Goal: Transaction & Acquisition: Obtain resource

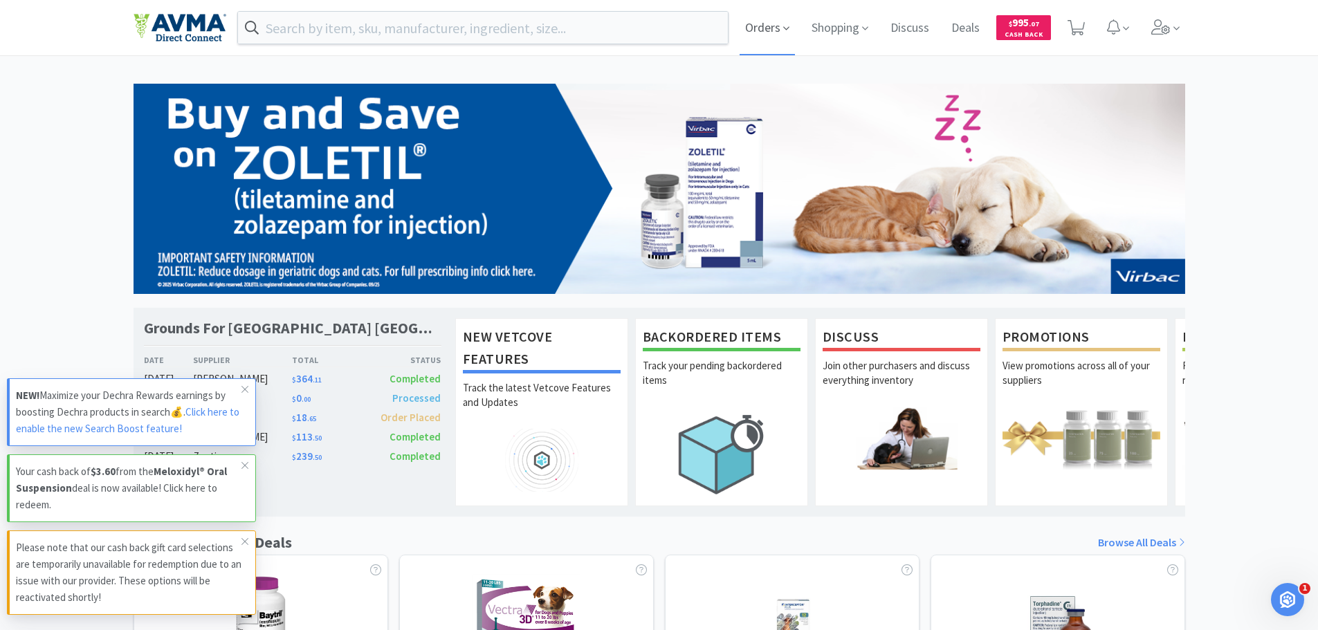
click at [789, 32] on icon at bounding box center [786, 28] width 6 height 12
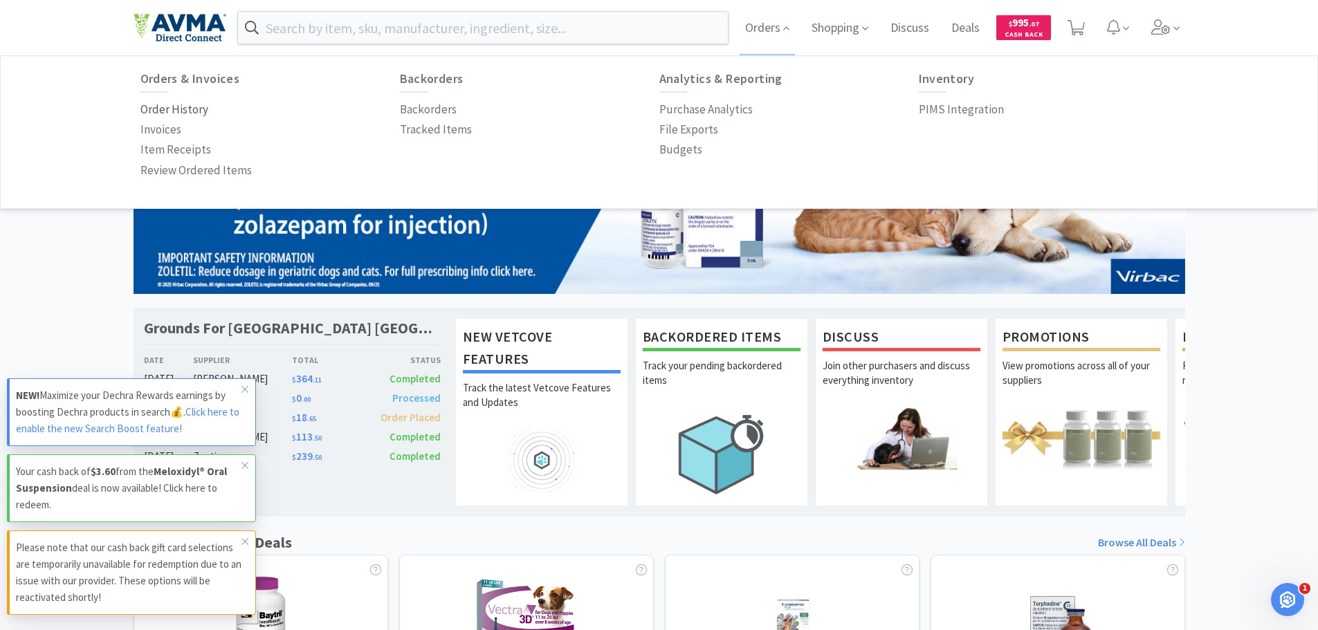
click at [196, 105] on p "Order History" at bounding box center [174, 109] width 68 height 19
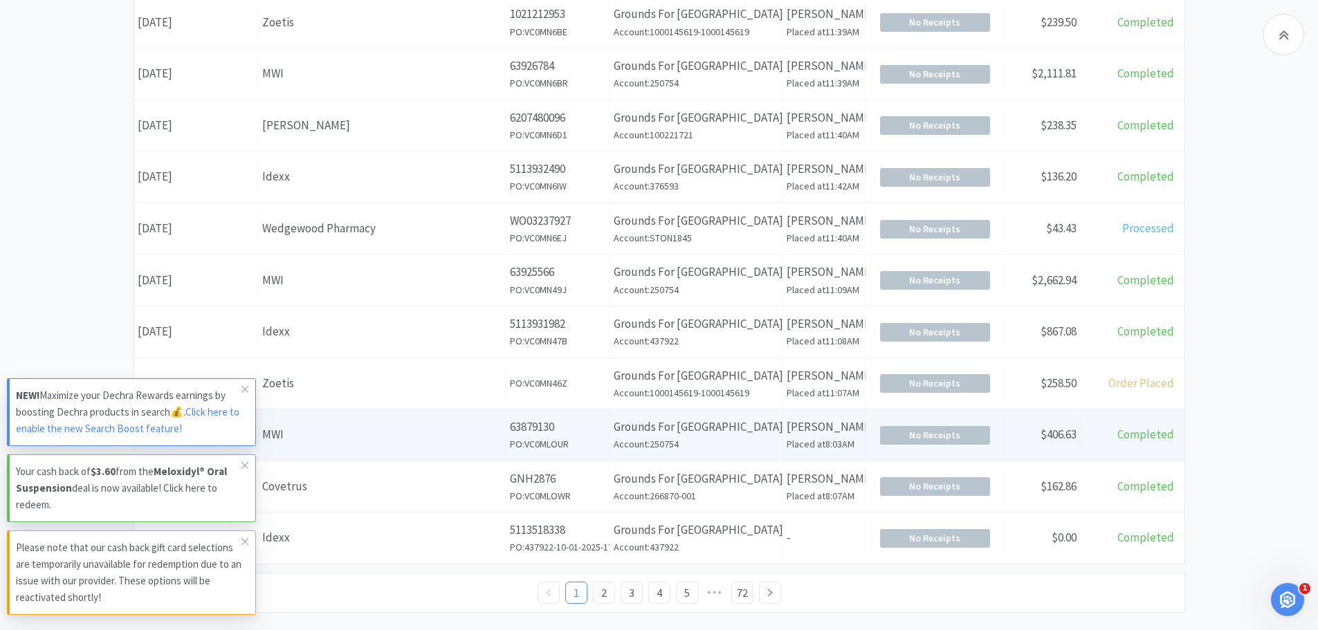
scroll to position [484, 0]
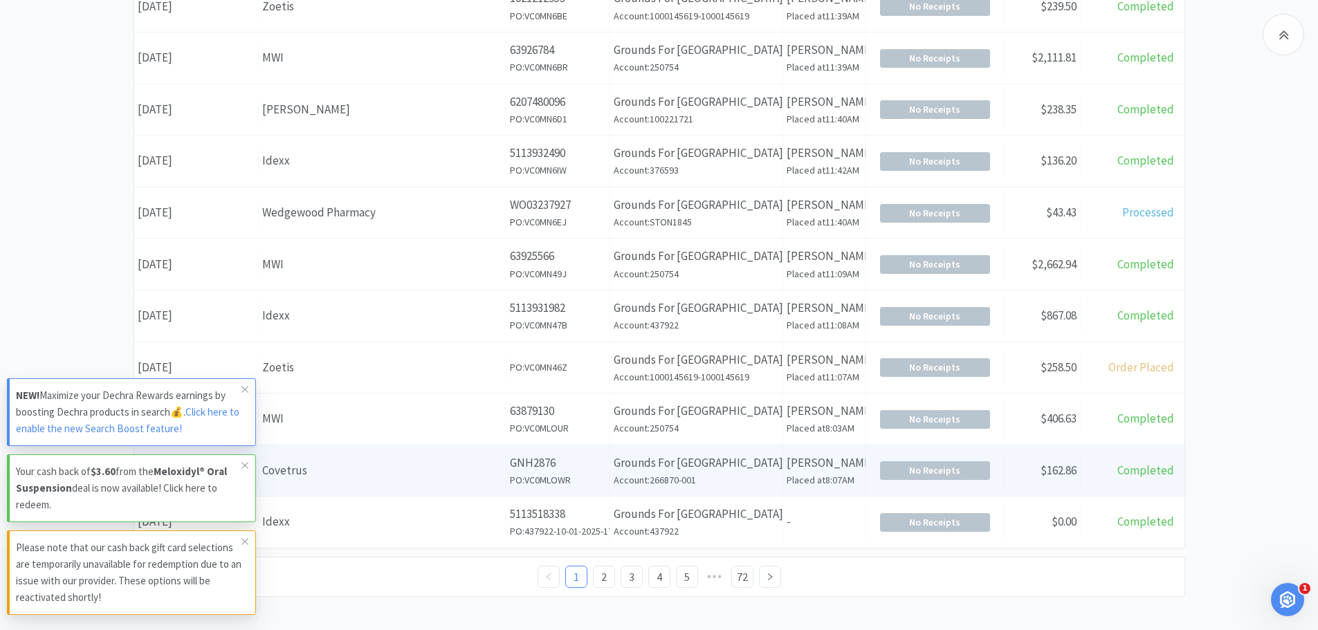
click at [571, 477] on h6 "PO: VC0MLOWR" at bounding box center [558, 479] width 96 height 15
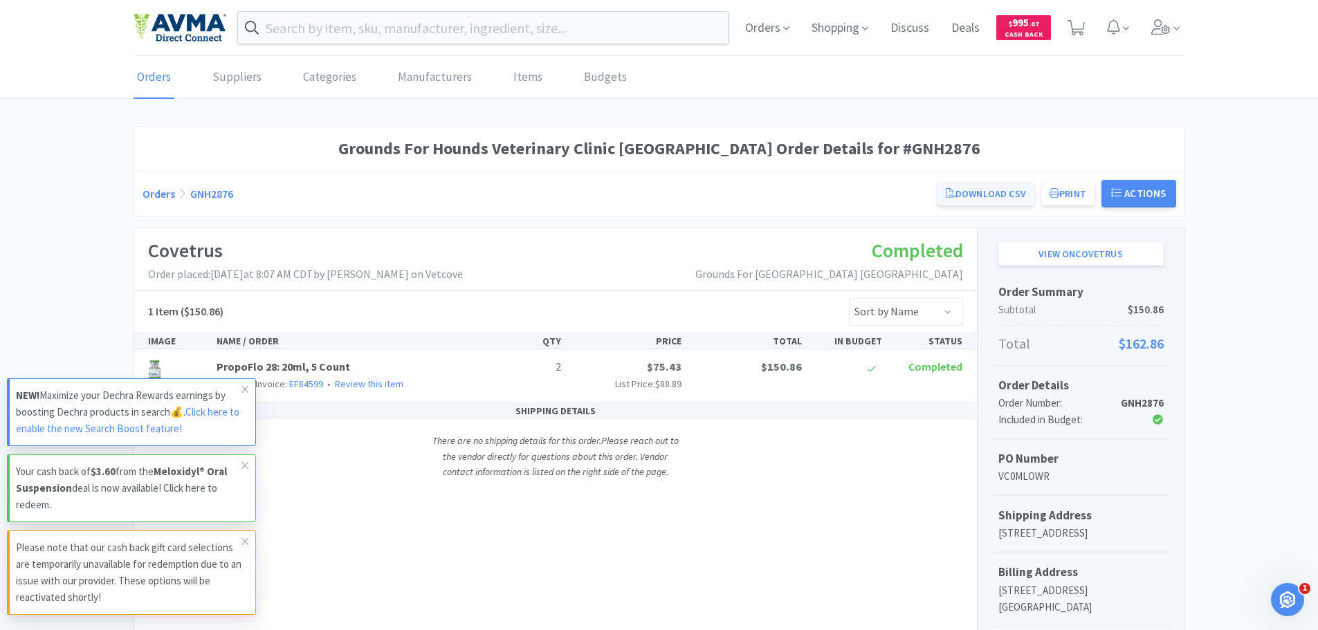
click at [1010, 197] on link "Download CSV" at bounding box center [985, 194] width 97 height 24
drag, startPoint x: 244, startPoint y: 389, endPoint x: 245, endPoint y: 464, distance: 75.4
click at [244, 390] on icon at bounding box center [244, 389] width 7 height 7
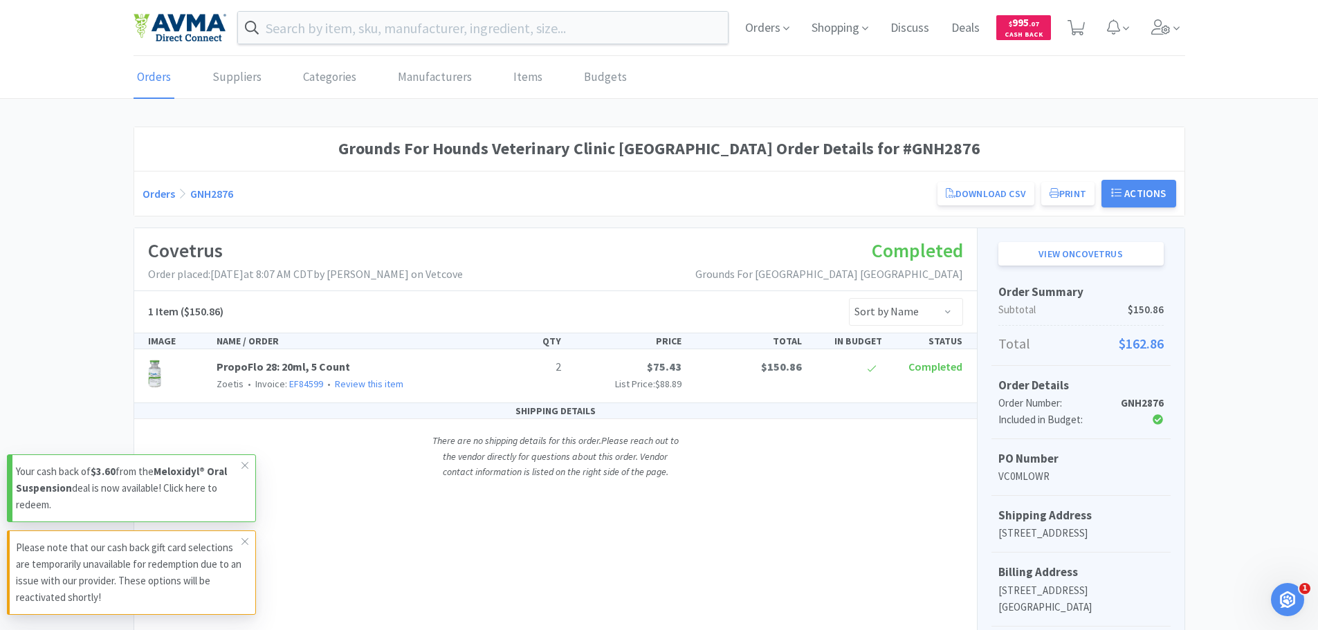
drag, startPoint x: 242, startPoint y: 468, endPoint x: 246, endPoint y: 482, distance: 15.1
click at [242, 468] on icon at bounding box center [245, 465] width 8 height 11
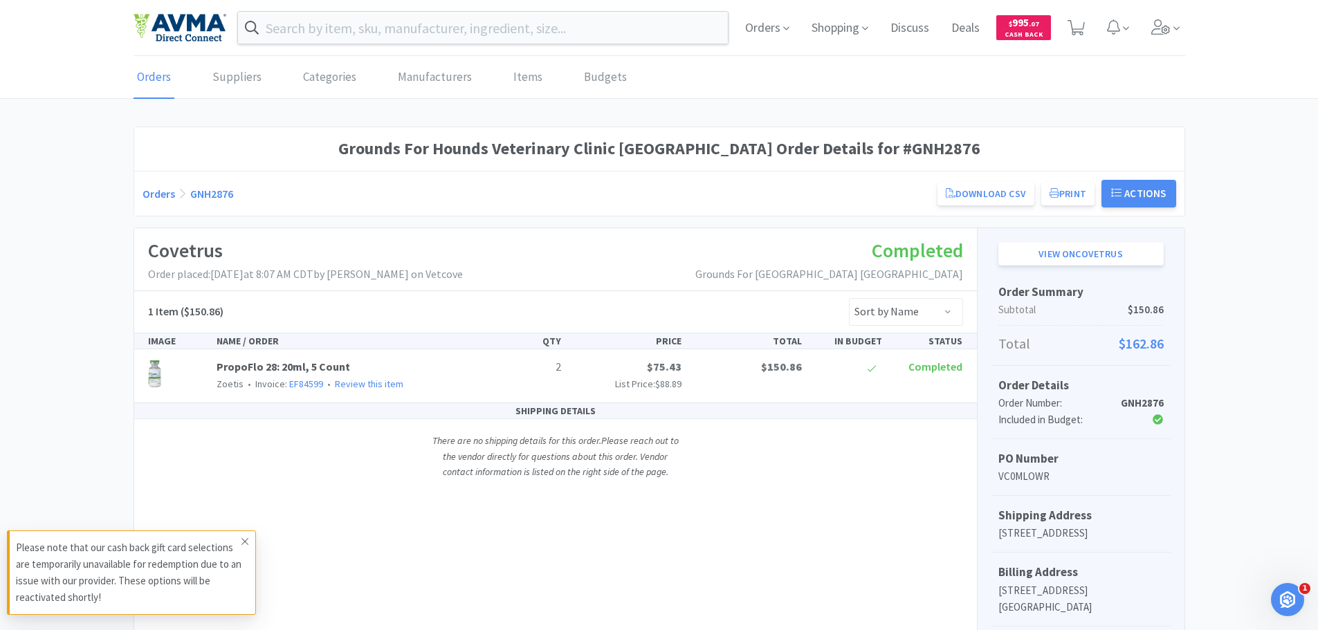
click at [247, 544] on icon at bounding box center [244, 541] width 7 height 7
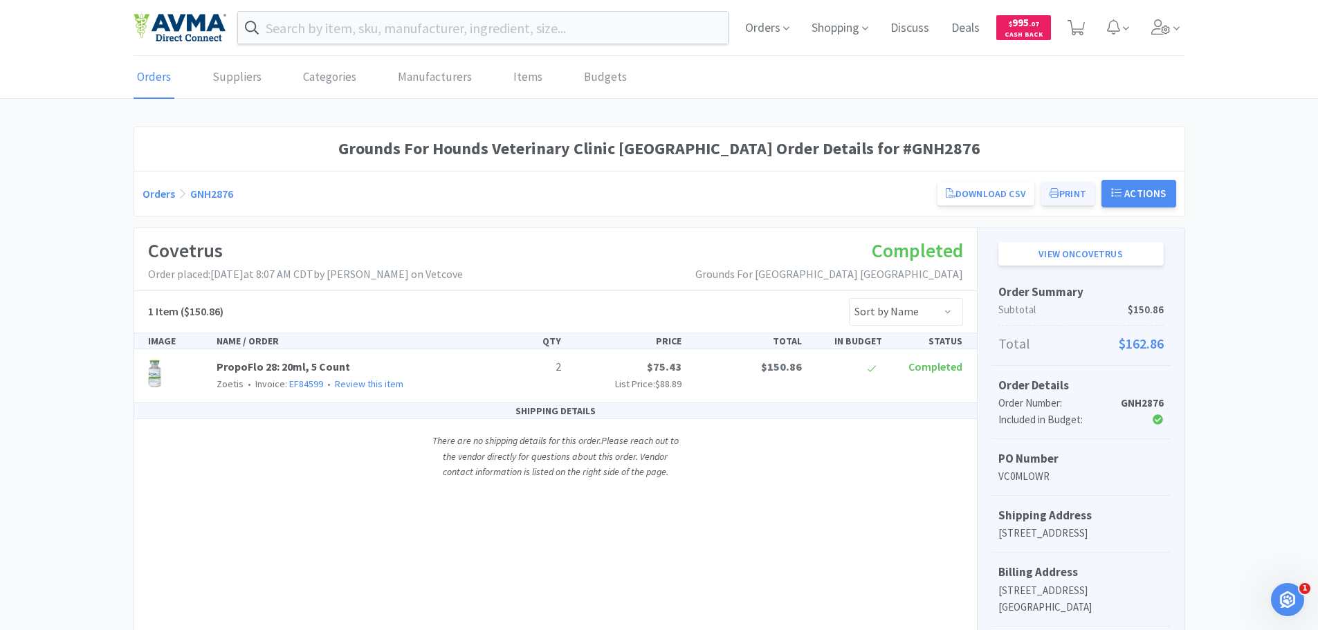
click at [1053, 190] on icon at bounding box center [1054, 193] width 10 height 10
